Goal: Information Seeking & Learning: Find specific fact

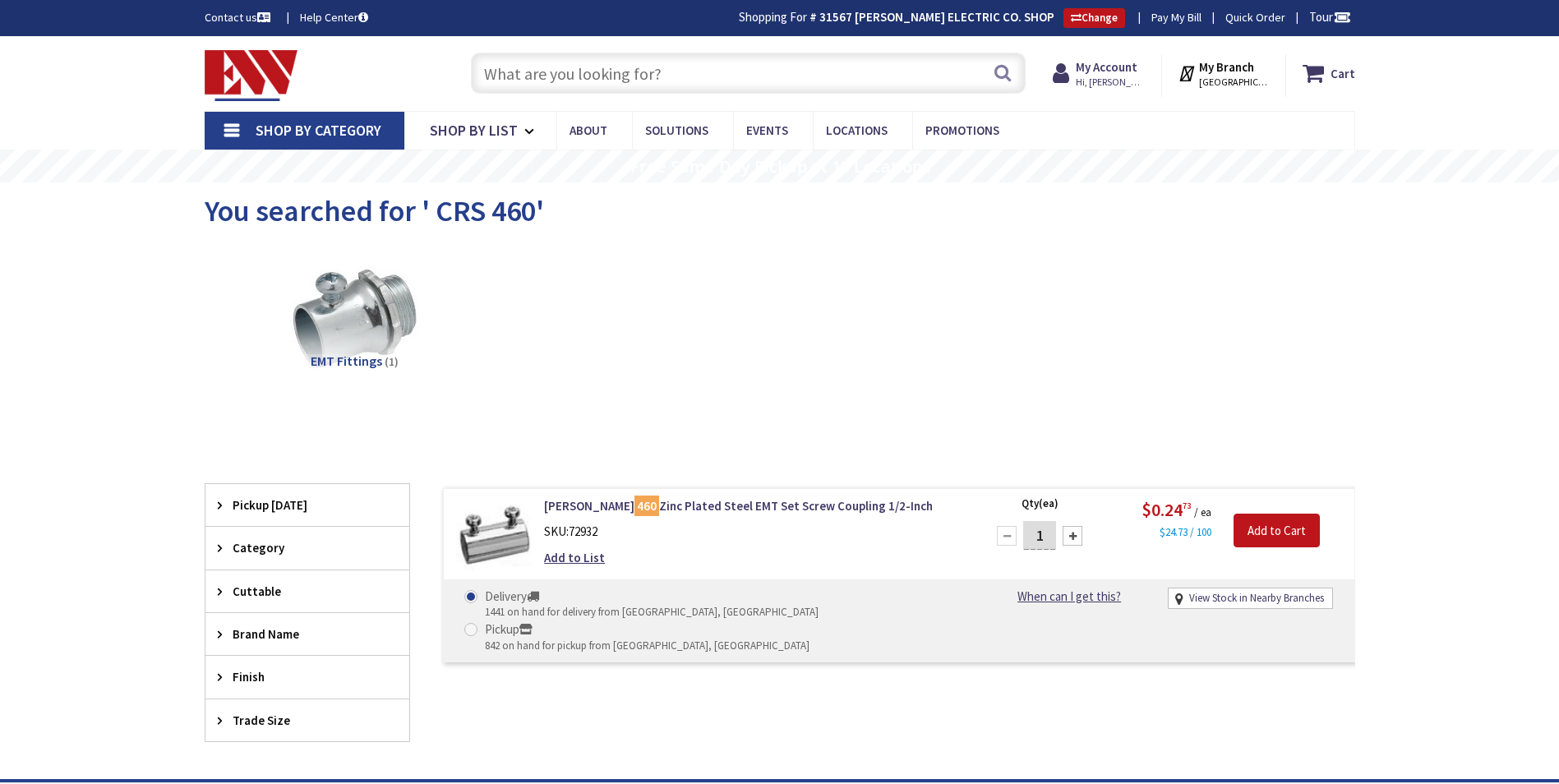
click at [505, 71] on input "text" at bounding box center [748, 72] width 555 height 41
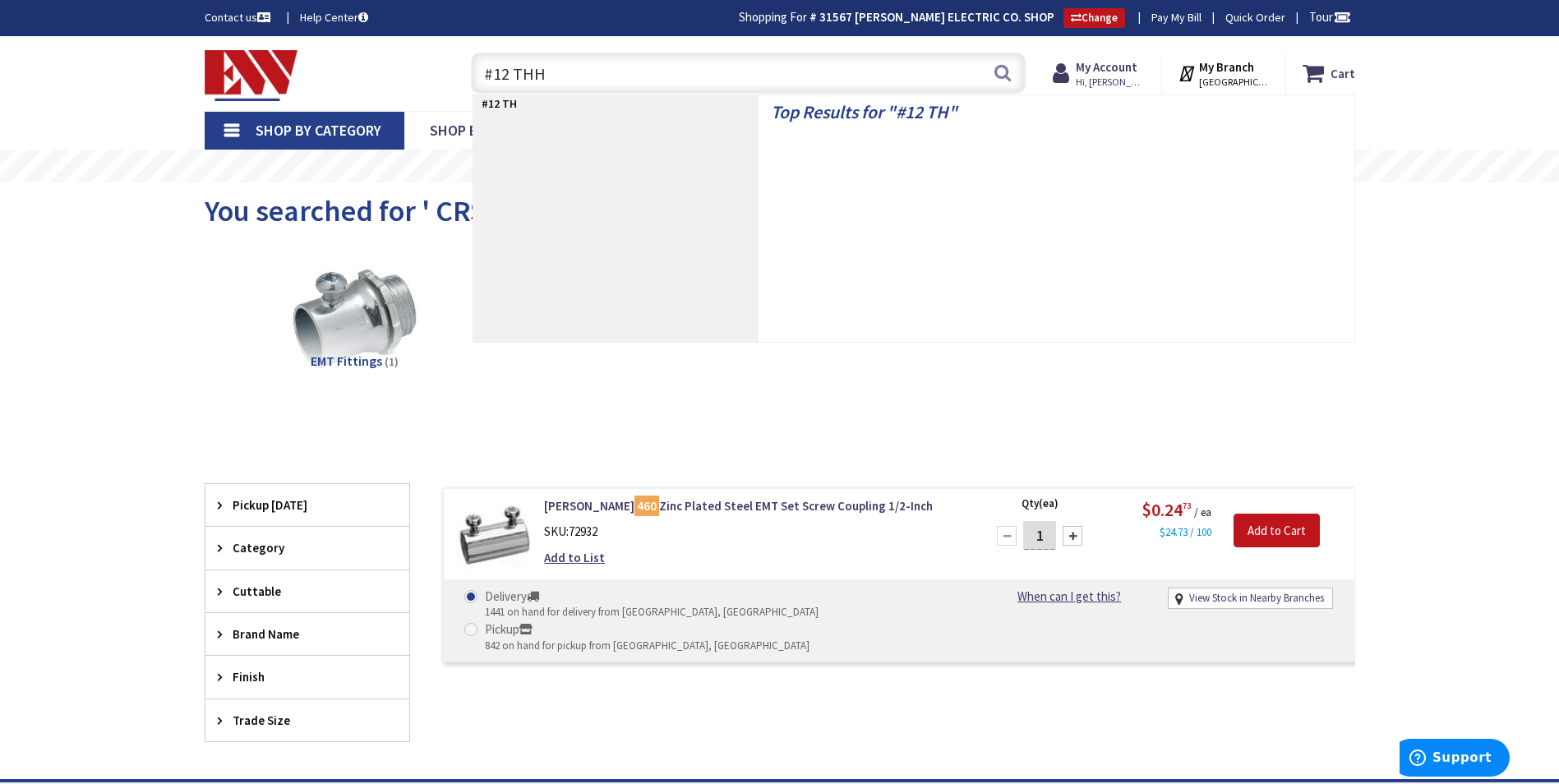
type input "#12 THHN"
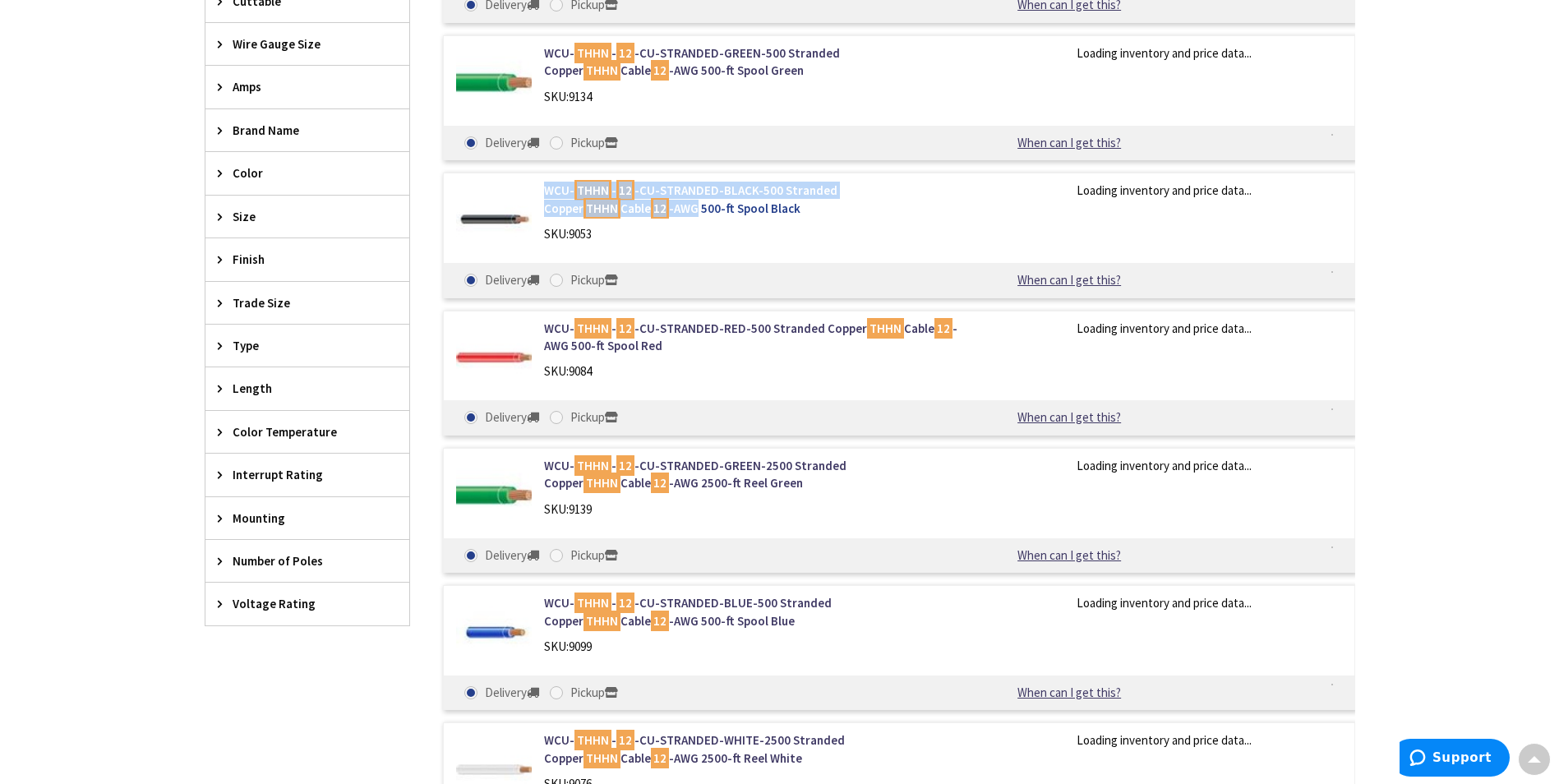
scroll to position [659, 0]
drag, startPoint x: 542, startPoint y: 186, endPoint x: 569, endPoint y: 212, distance: 37.5
click at [569, 212] on div "WCU- THHN - 12 -CU-STRANDED-BLACK-500 Stranded Copper THHN Cable 12 -AWG 500-ft…" at bounding box center [753, 216] width 443 height 69
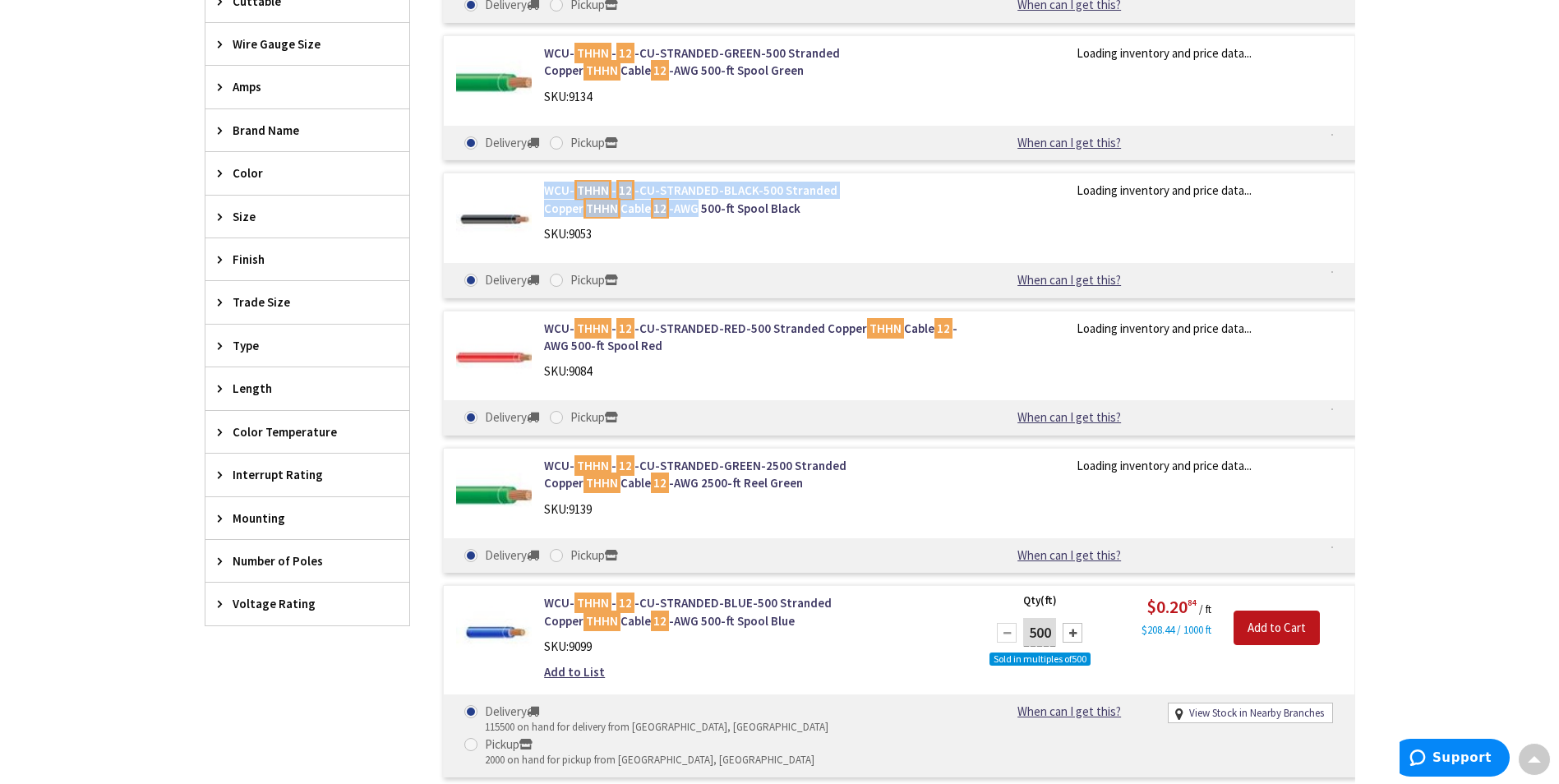
type input "CT-[GEOGRAPHIC_DATA], [GEOGRAPHIC_DATA]"
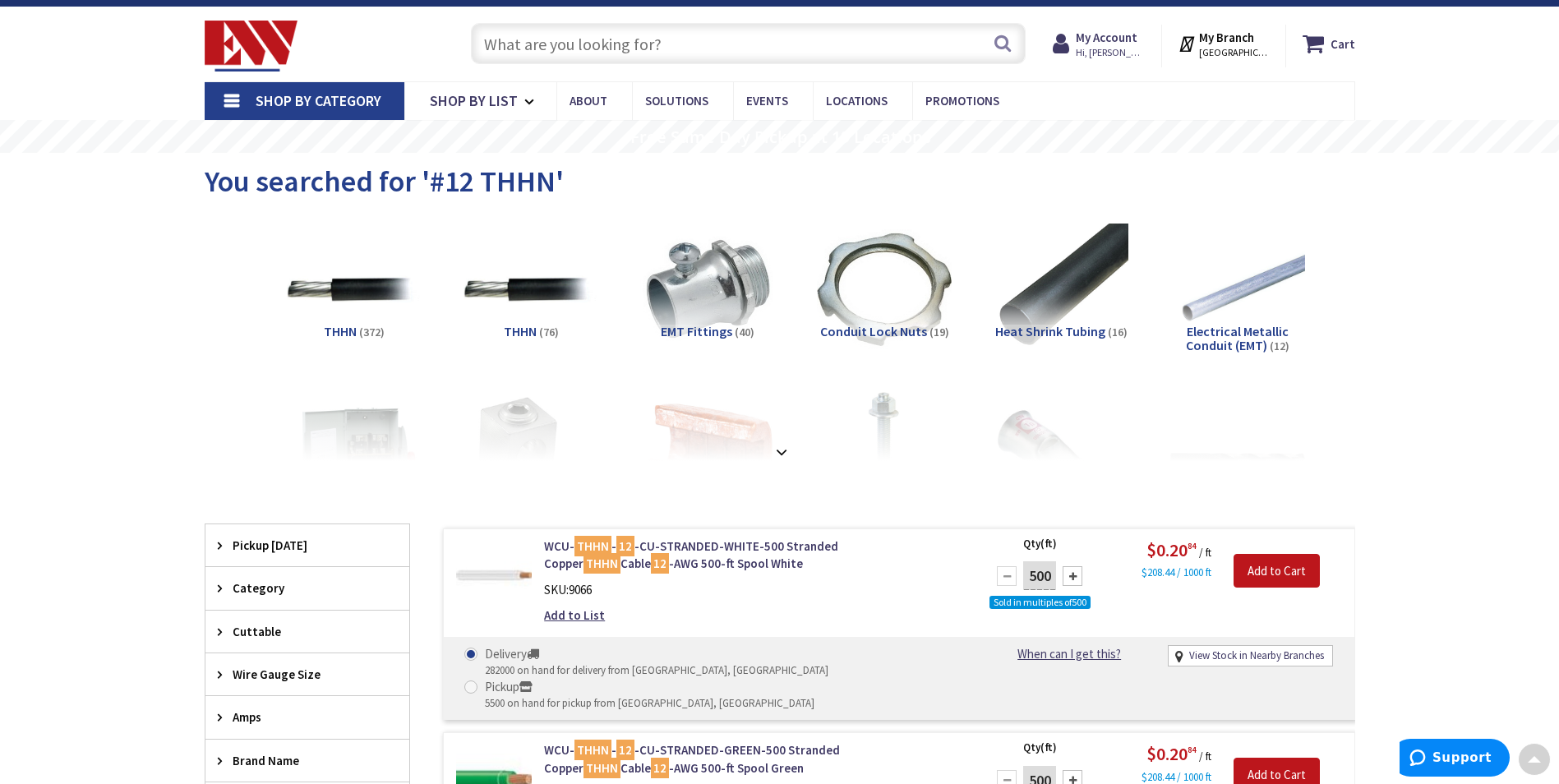
scroll to position [0, 0]
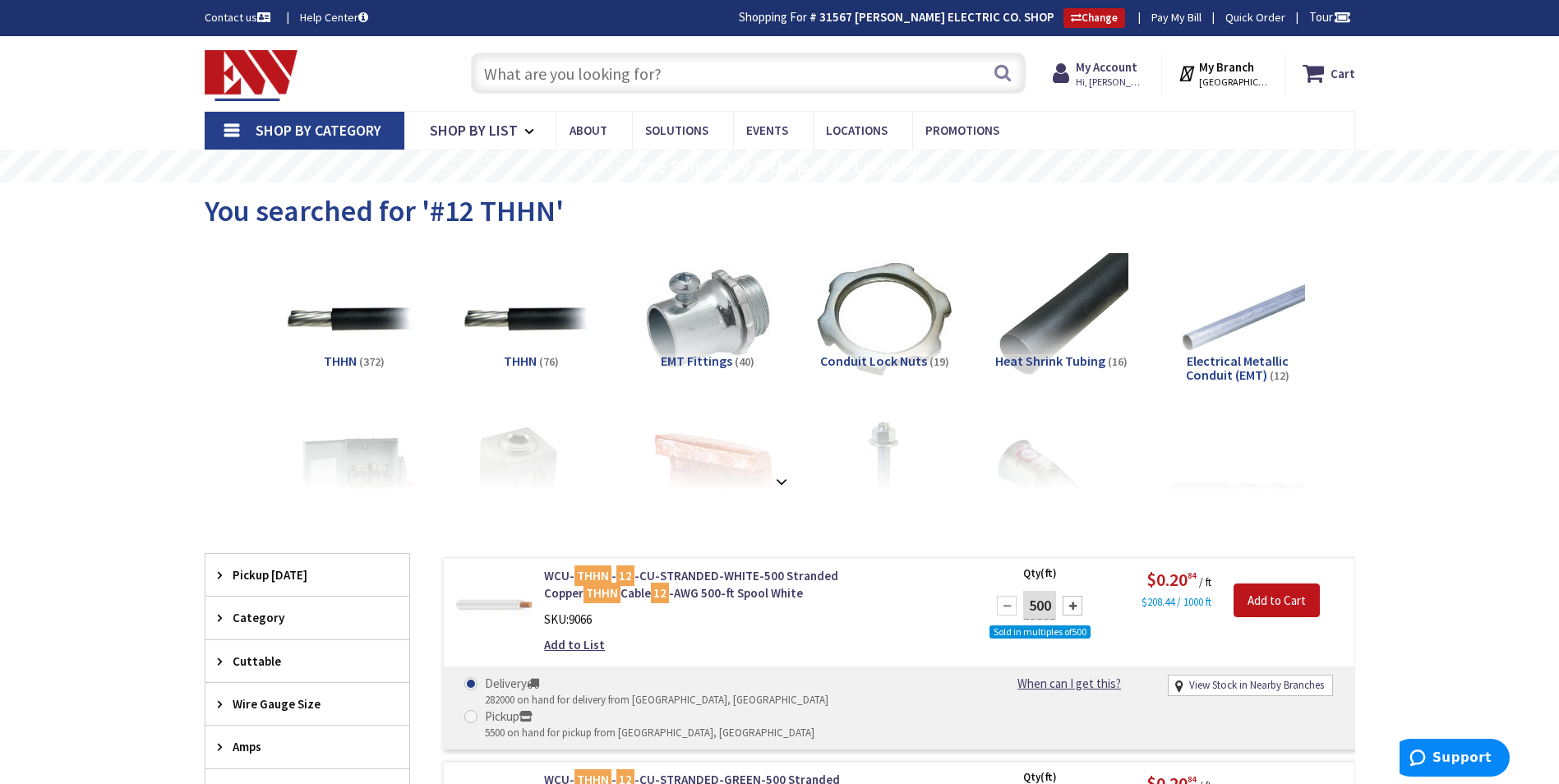
click at [496, 57] on input "text" at bounding box center [748, 72] width 555 height 41
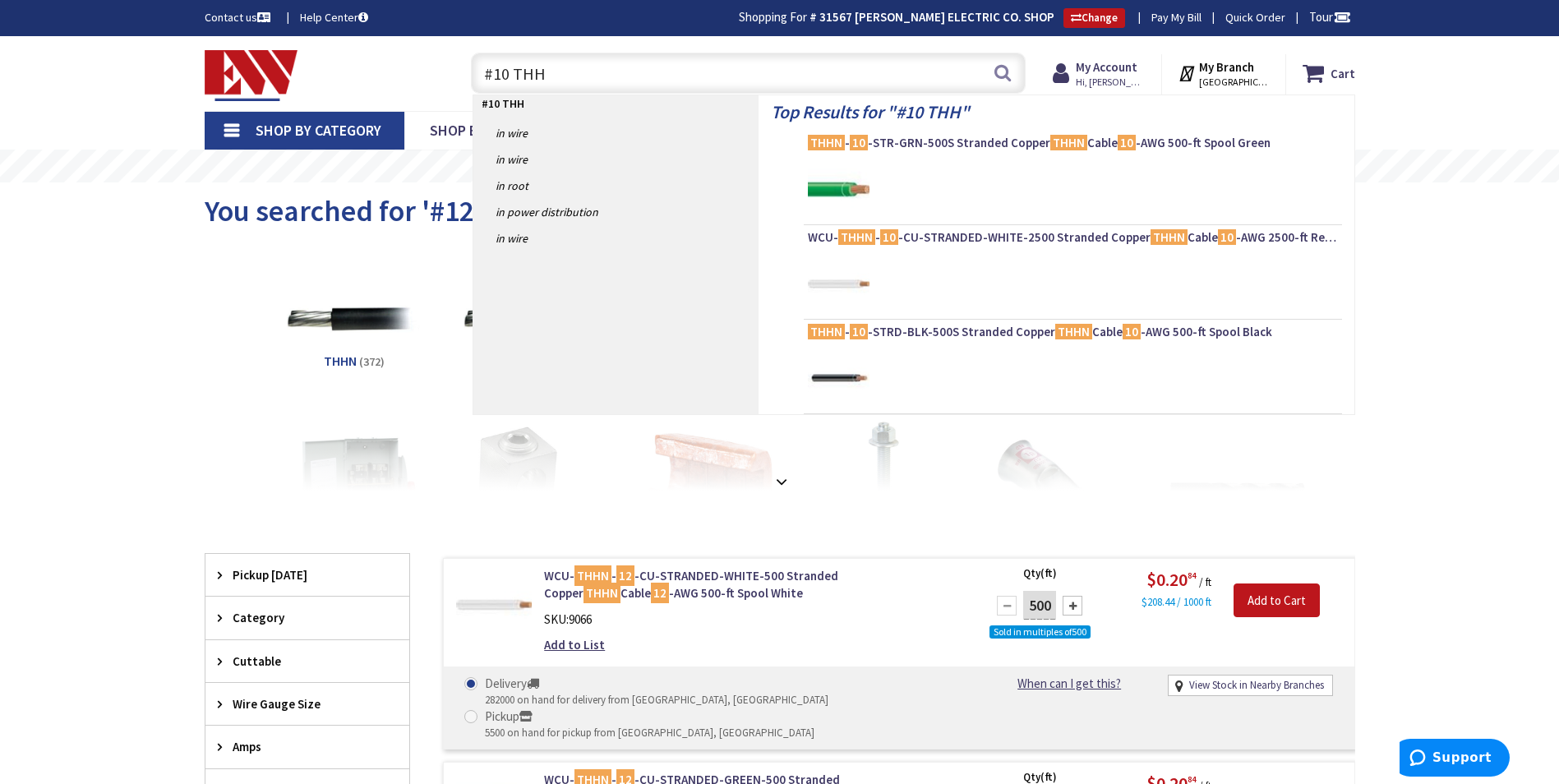
type input "#10 THHN"
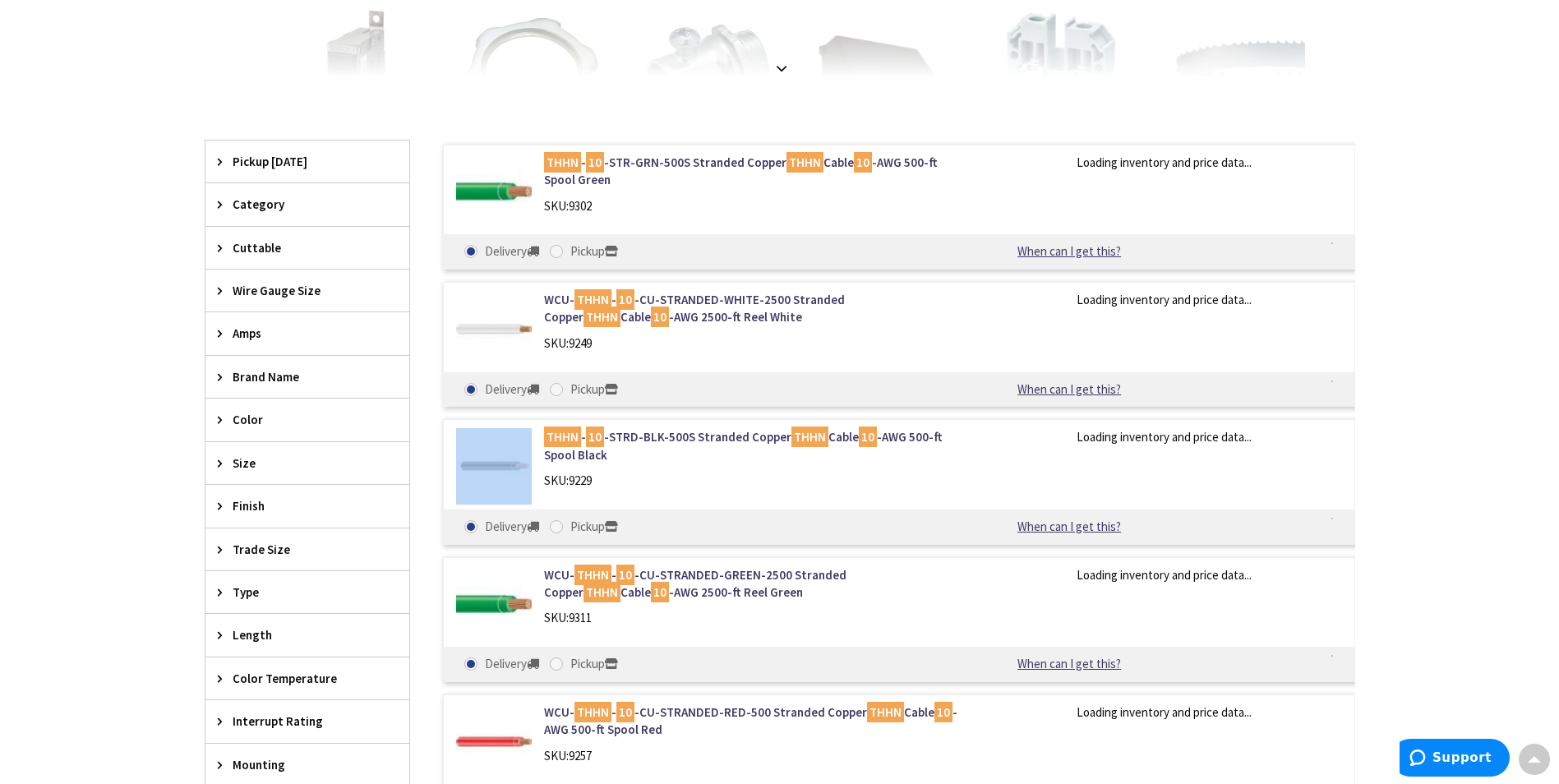
scroll to position [414, 0]
drag, startPoint x: 538, startPoint y: 435, endPoint x: 901, endPoint y: 436, distance: 363.0
click at [901, 436] on div "THHN - 10 -STRD-BLK-500S Stranded Copper THHN Cable 10 -AWG 500-ft Spool Black …" at bounding box center [753, 462] width 443 height 69
copy link "THHN - 10 -STRD-BLK-500S Stranded Copper THHN Cable 10 -AWG"
